Goal: Information Seeking & Learning: Learn about a topic

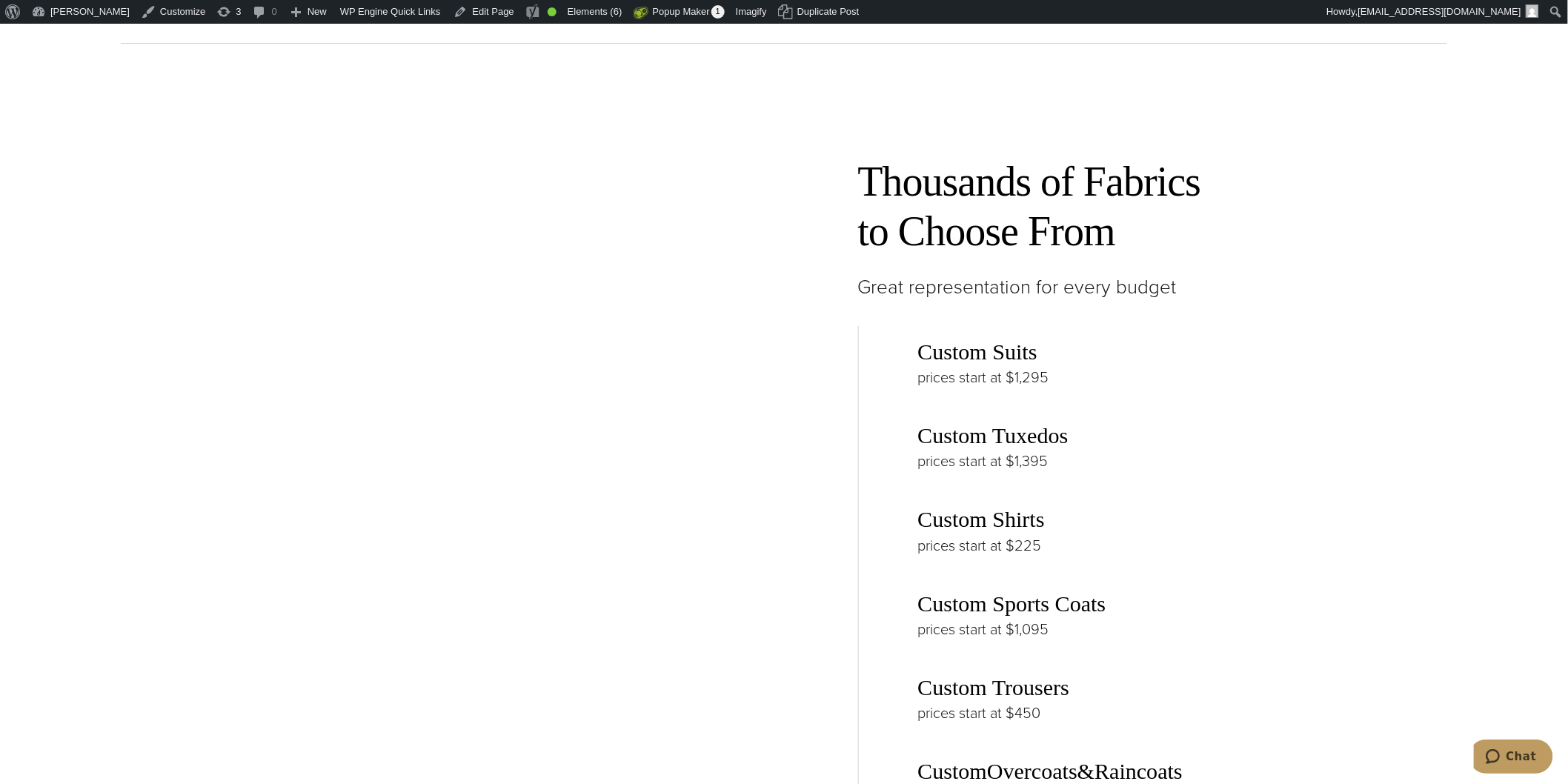
scroll to position [7146, 0]
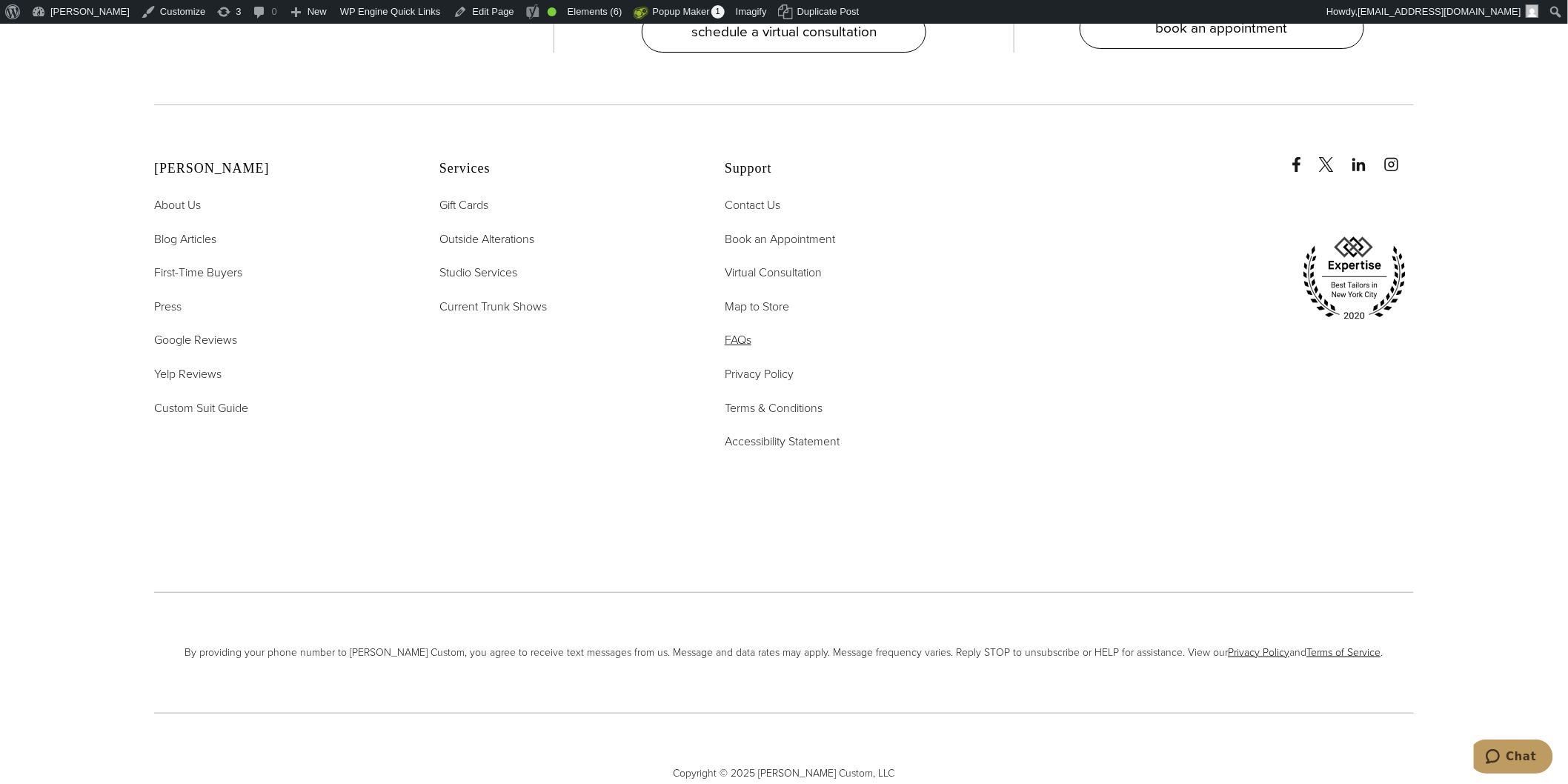
click at [735, 332] on span "FAQs" at bounding box center [737, 339] width 26 height 17
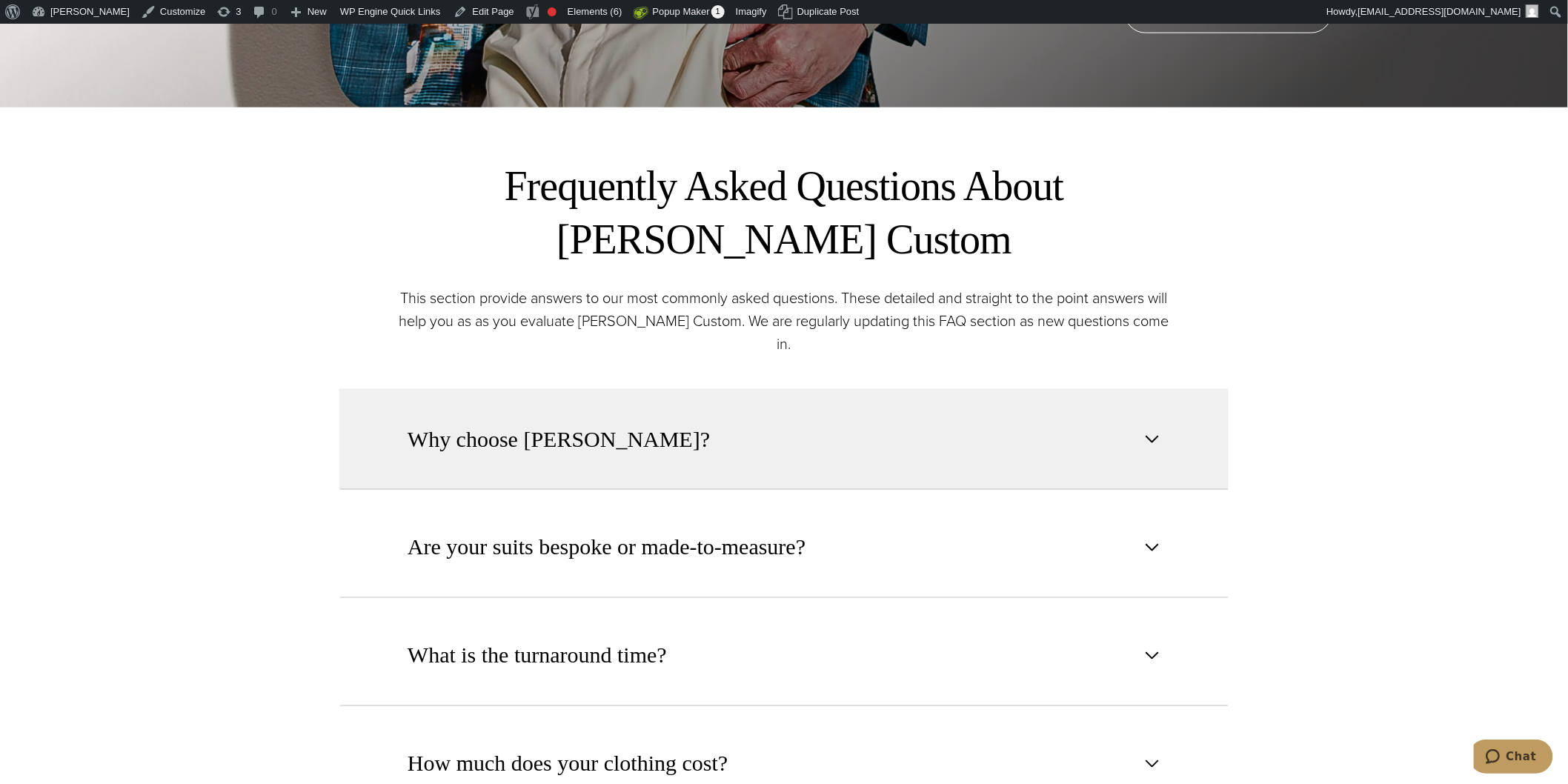
scroll to position [658, 0]
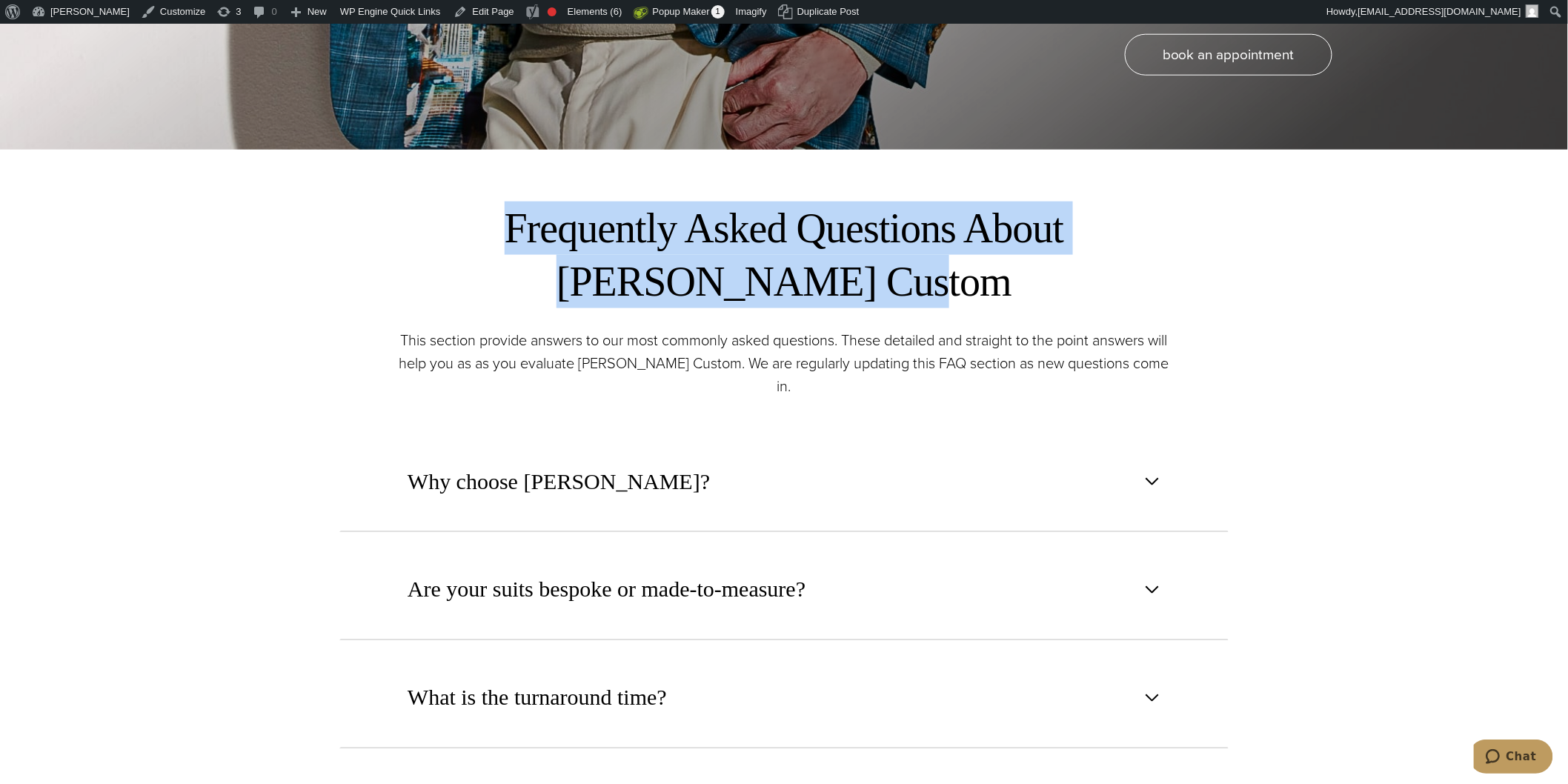
drag, startPoint x: 417, startPoint y: 226, endPoint x: 839, endPoint y: 290, distance: 426.8
click at [839, 290] on h2 "Frequently Asked Questions About Alan David Custom" at bounding box center [784, 255] width 786 height 106
copy h2 "Frequently Asked Questions About Alan David Custom"
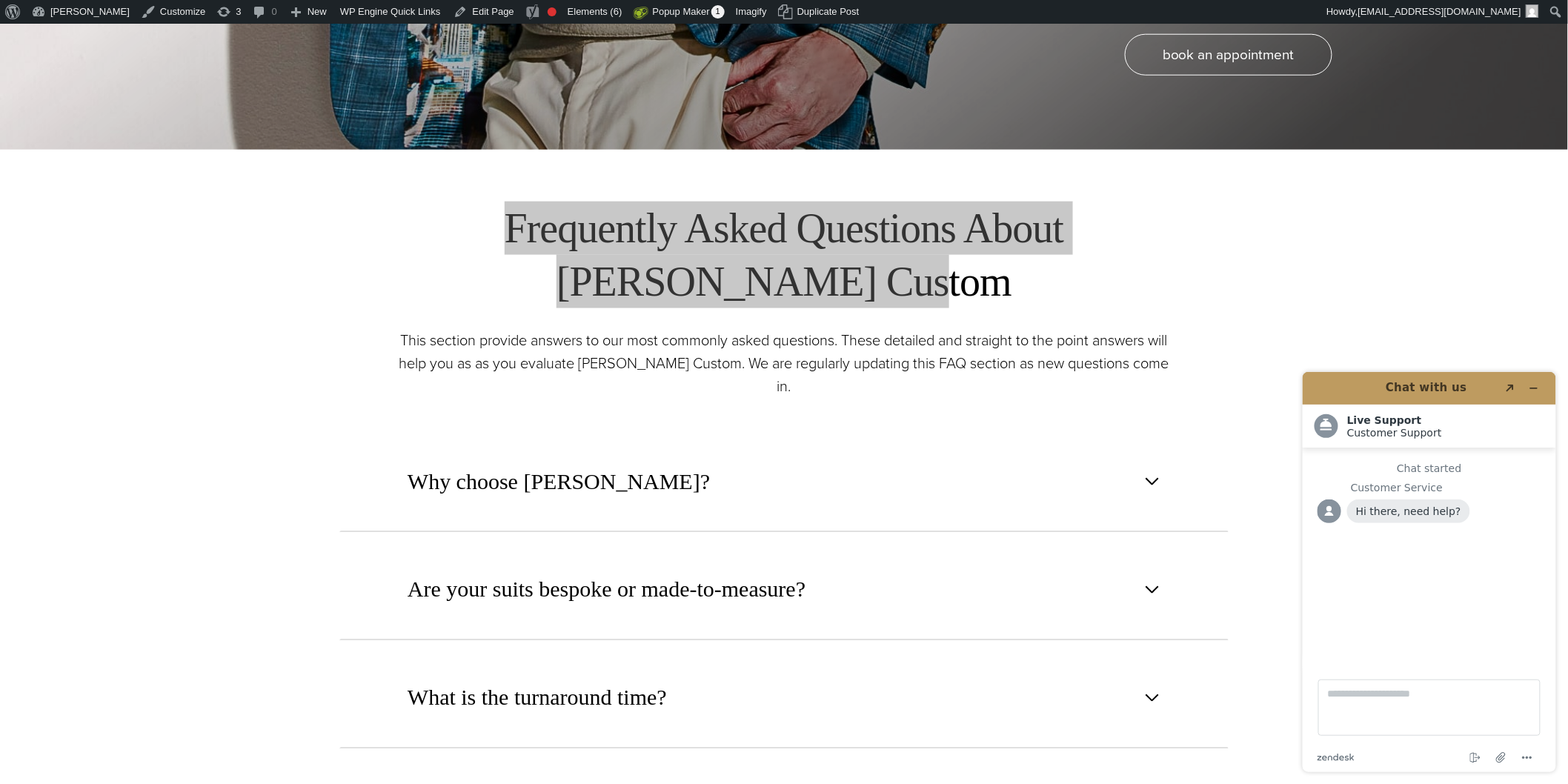
scroll to position [0, 0]
